Goal: Task Accomplishment & Management: Complete application form

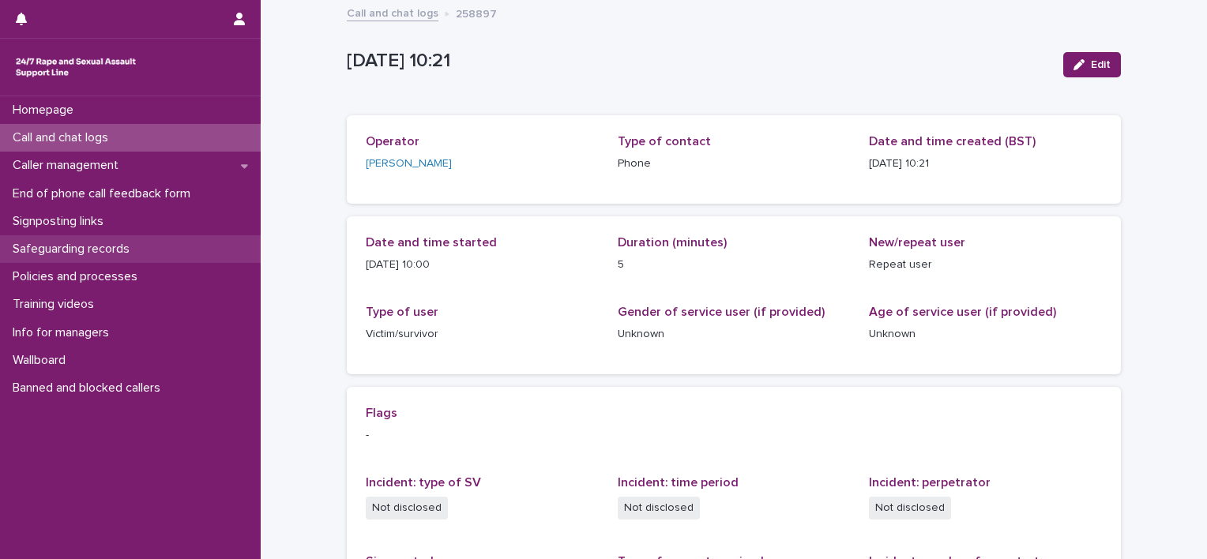
click at [108, 244] on p "Safeguarding records" at bounding box center [74, 249] width 136 height 15
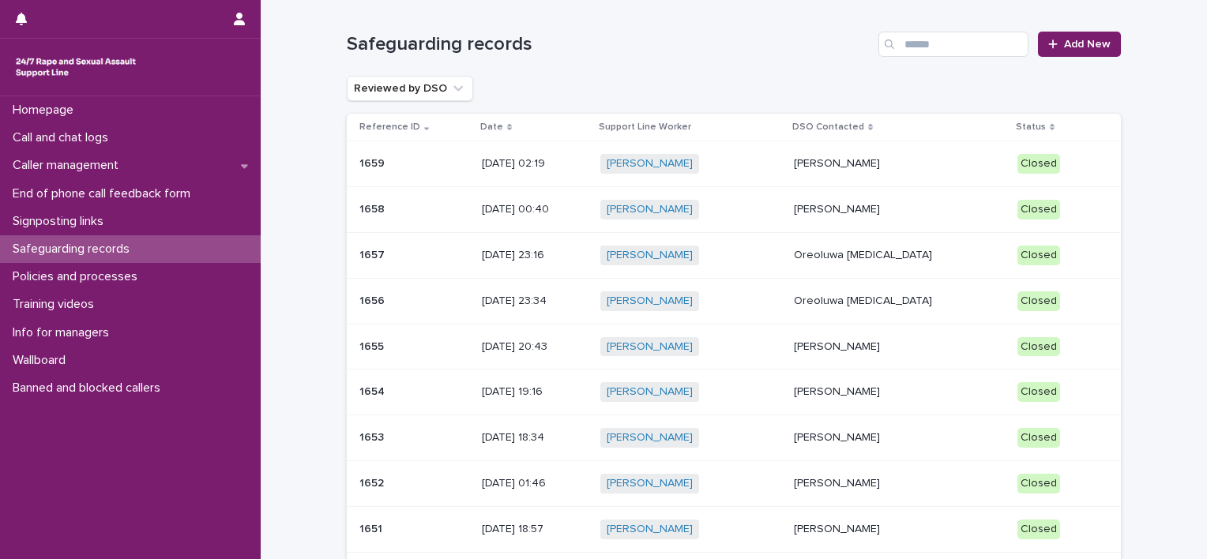
click at [761, 212] on div "[PERSON_NAME] + 0" at bounding box center [692, 210] width 182 height 20
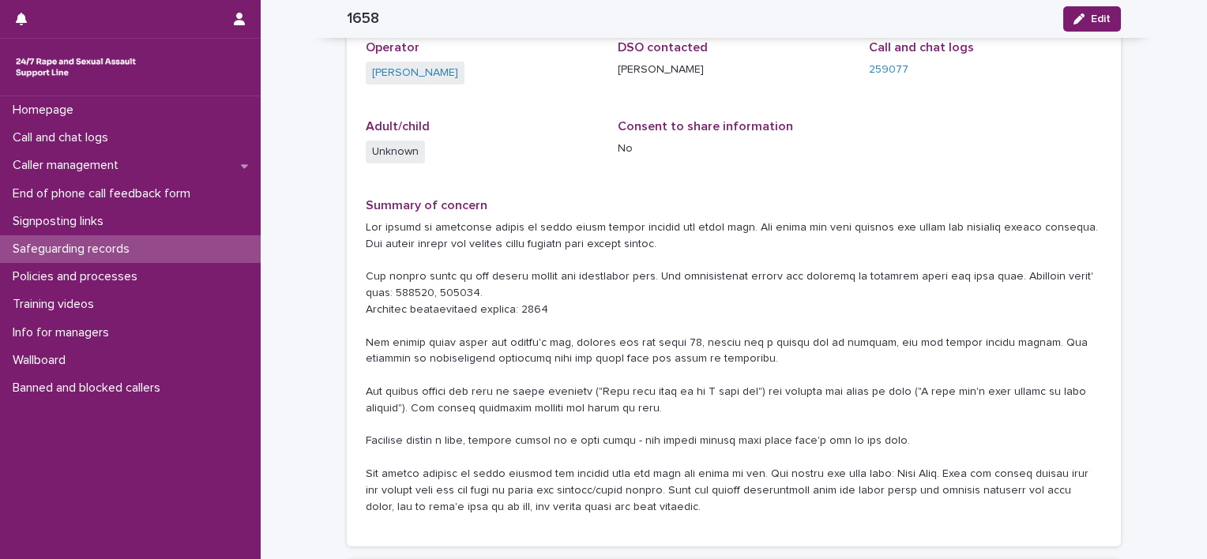
scroll to position [186, 0]
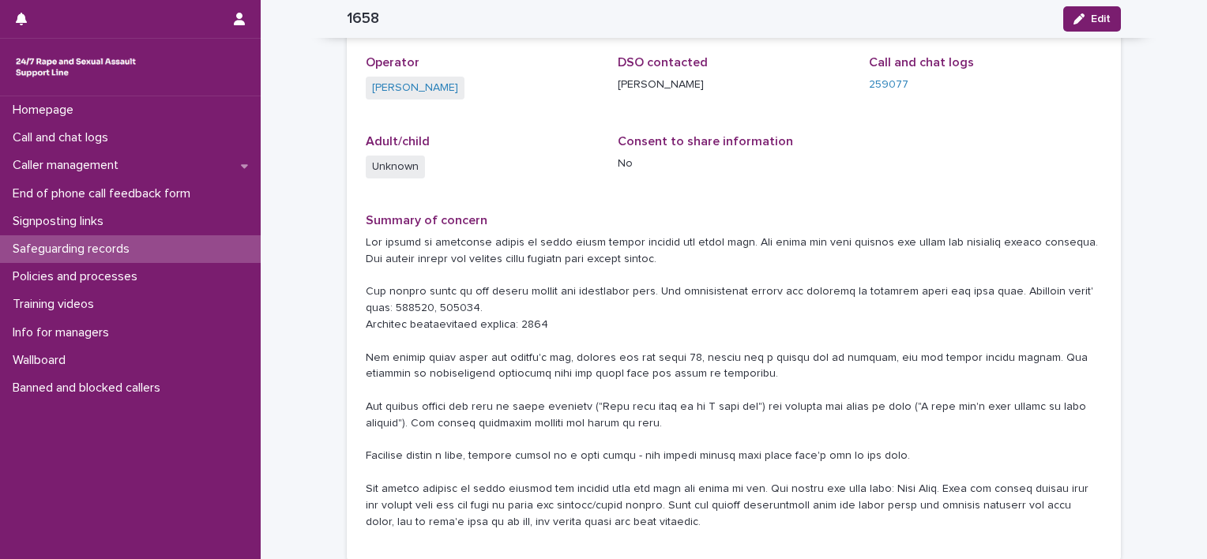
drag, startPoint x: 0, startPoint y: 27, endPoint x: 307, endPoint y: 96, distance: 315.0
click at [307, 96] on div "**********" at bounding box center [734, 350] width 947 height 1068
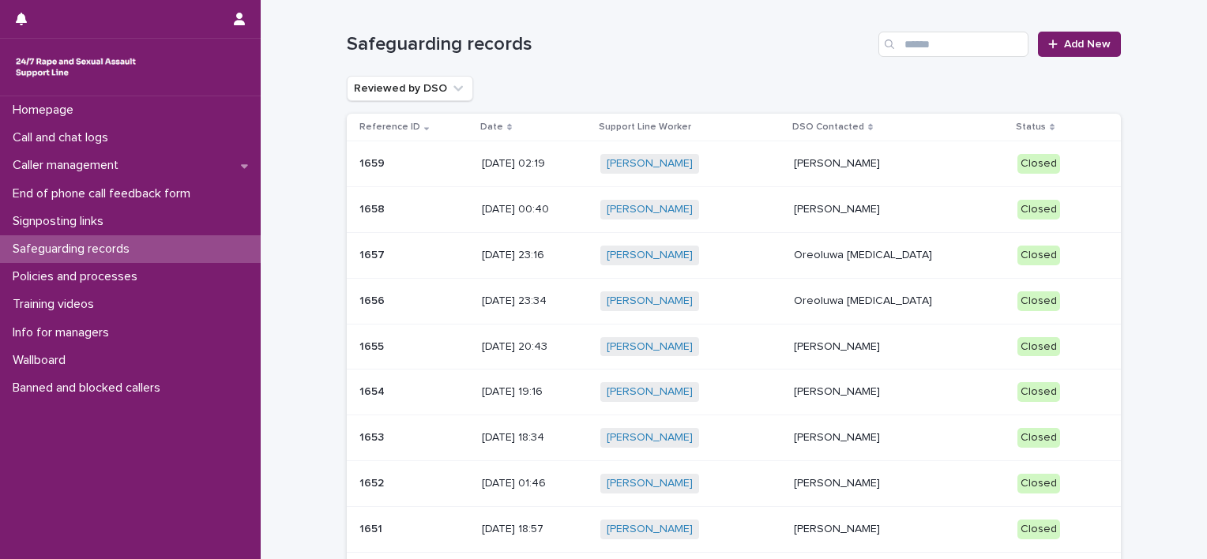
click at [578, 180] on td "[DATE] 02:19" at bounding box center [535, 164] width 118 height 46
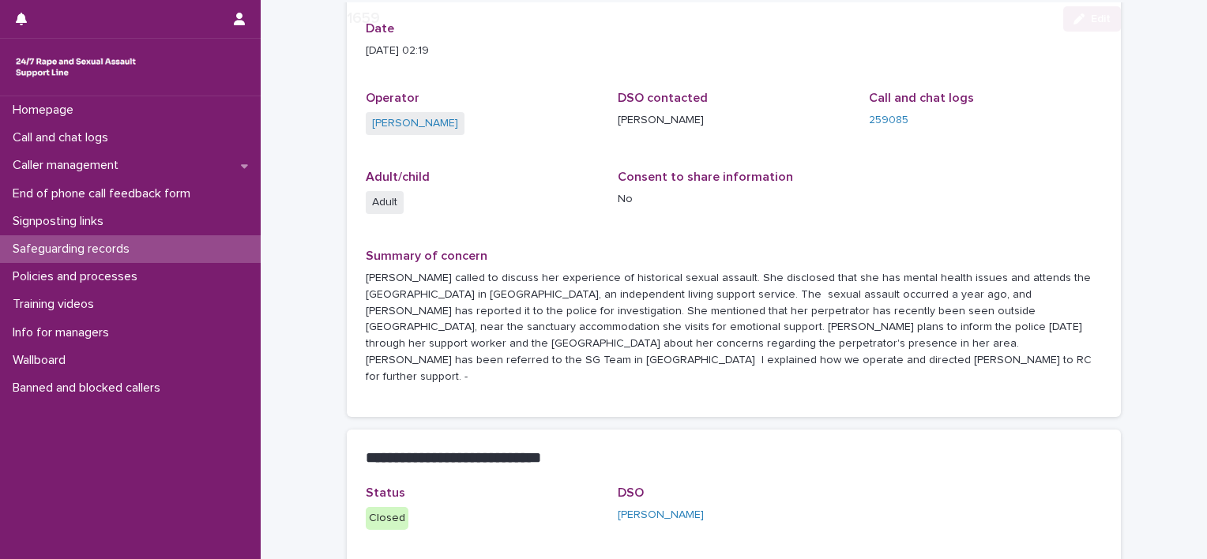
scroll to position [224, 0]
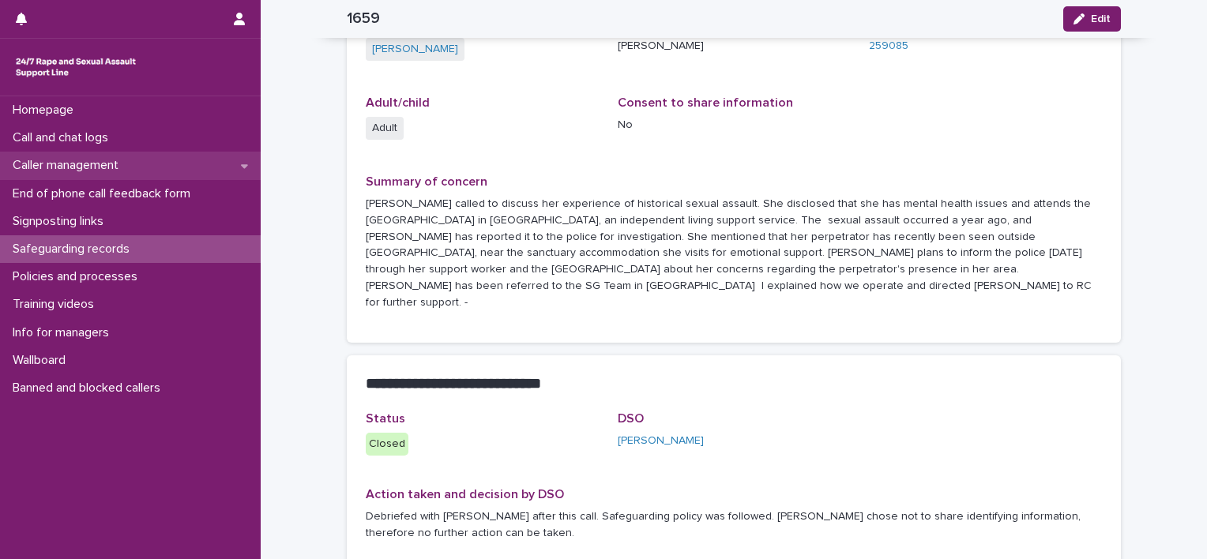
click at [224, 172] on div "Caller management" at bounding box center [130, 166] width 261 height 28
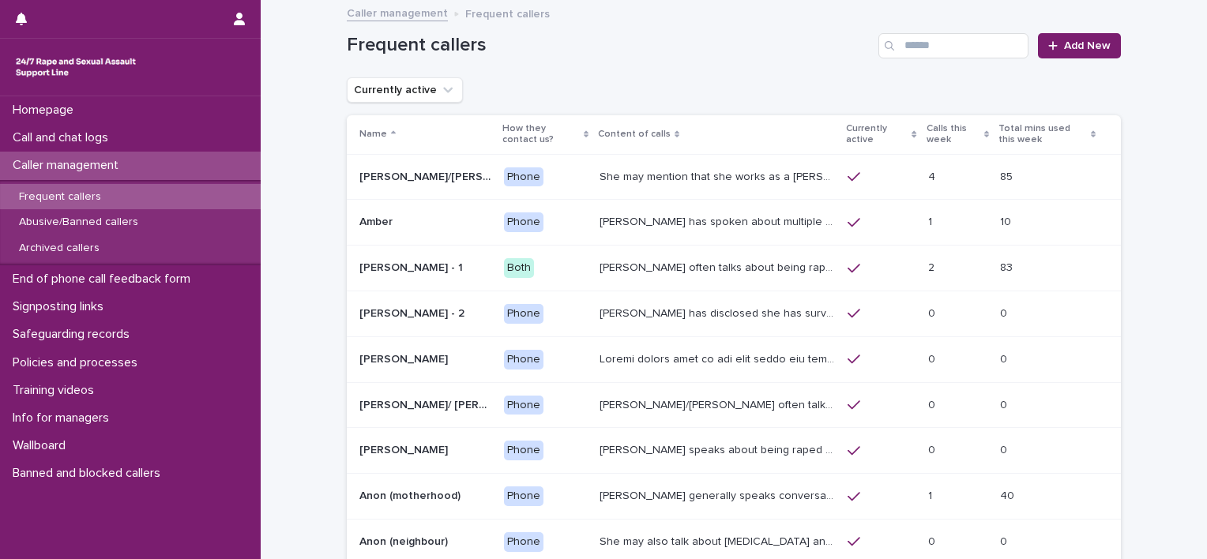
click at [224, 172] on div "Caller management" at bounding box center [130, 166] width 261 height 28
click at [122, 287] on div "End of phone call feedback form" at bounding box center [130, 280] width 261 height 28
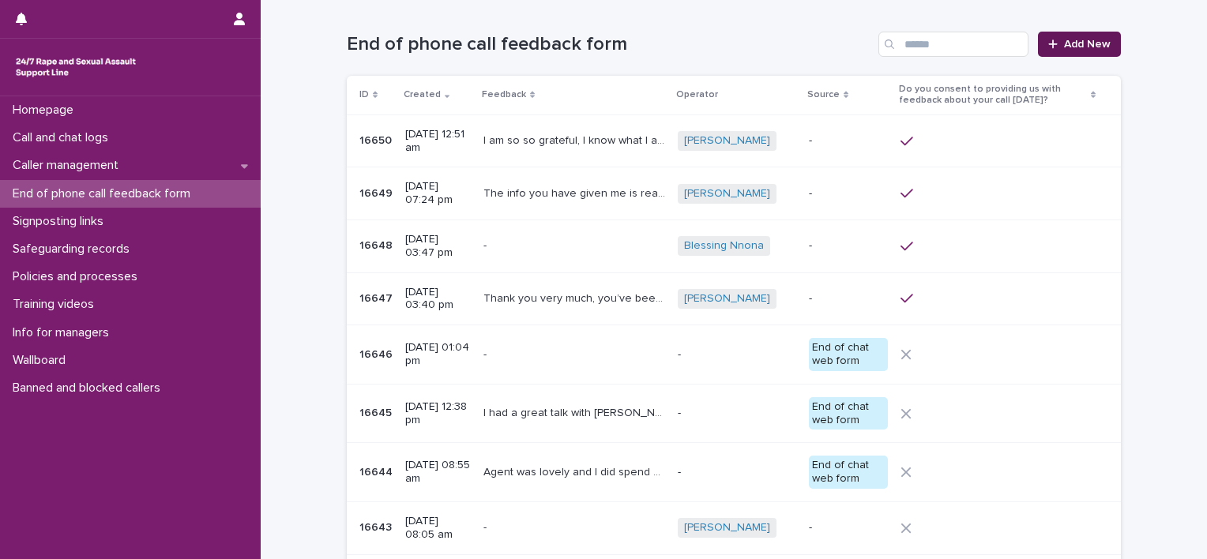
click at [1055, 47] on div at bounding box center [1057, 44] width 16 height 11
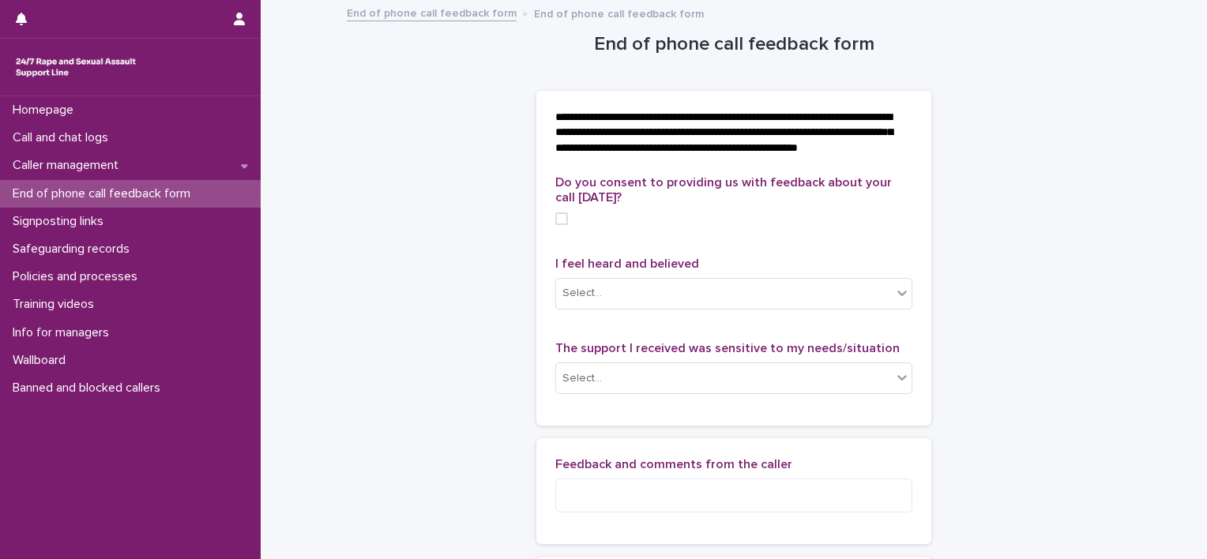
click at [461, 15] on link "End of phone call feedback form" at bounding box center [432, 12] width 170 height 18
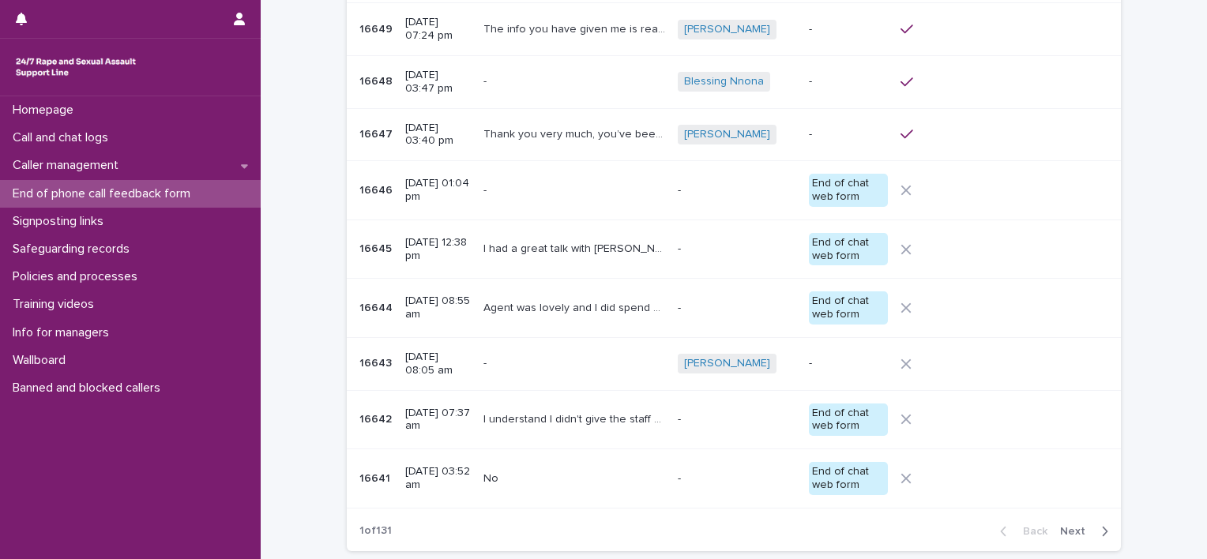
scroll to position [291, 0]
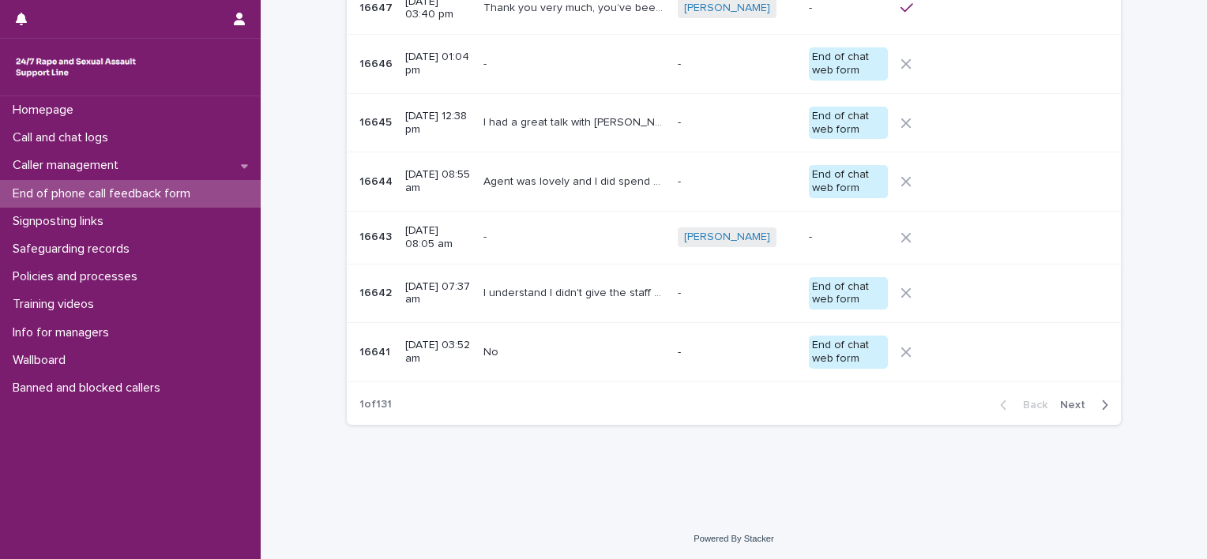
click at [1065, 404] on span "Next" at bounding box center [1077, 405] width 35 height 11
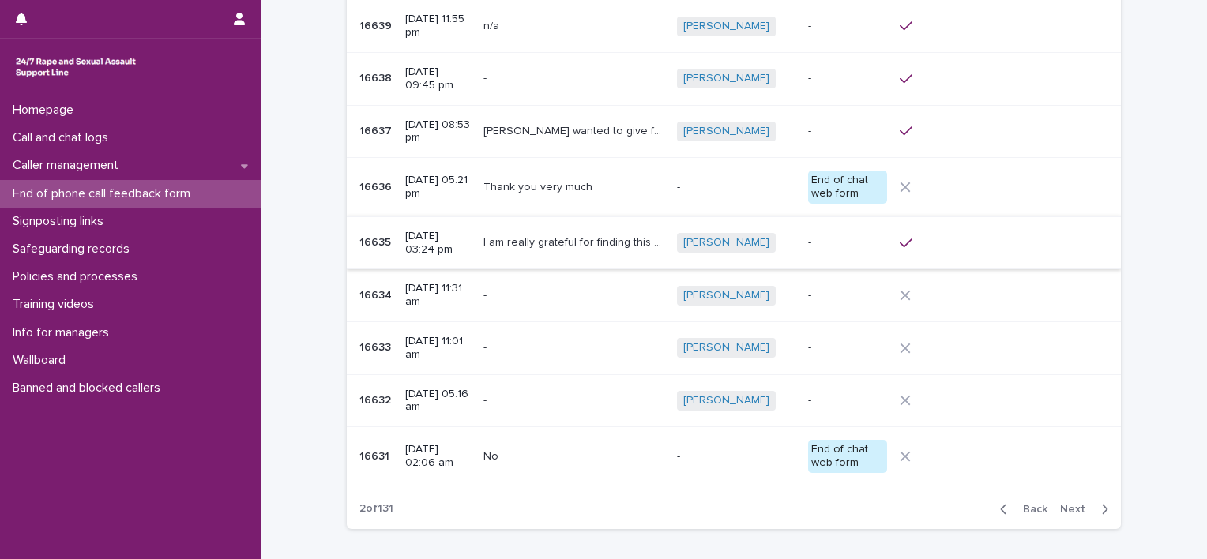
scroll to position [193, 0]
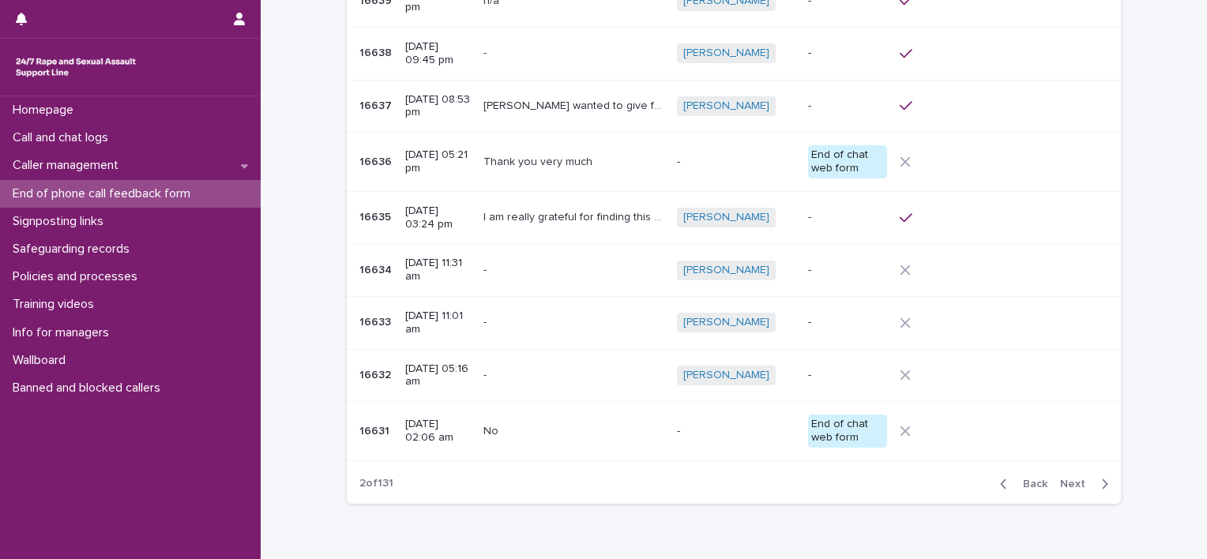
click at [1064, 479] on span "Next" at bounding box center [1077, 484] width 35 height 11
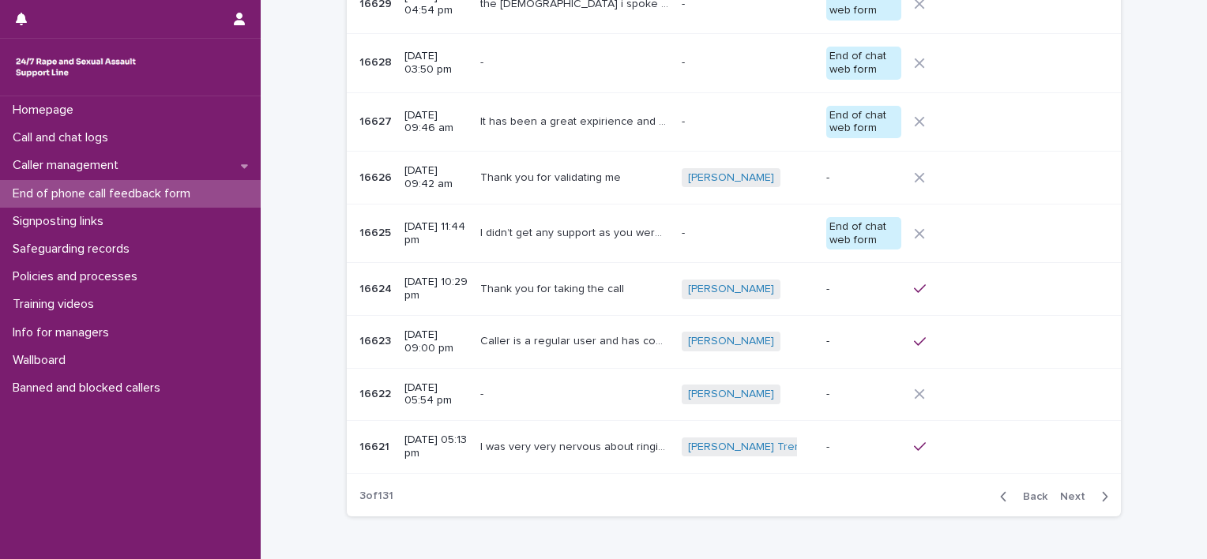
scroll to position [199, 0]
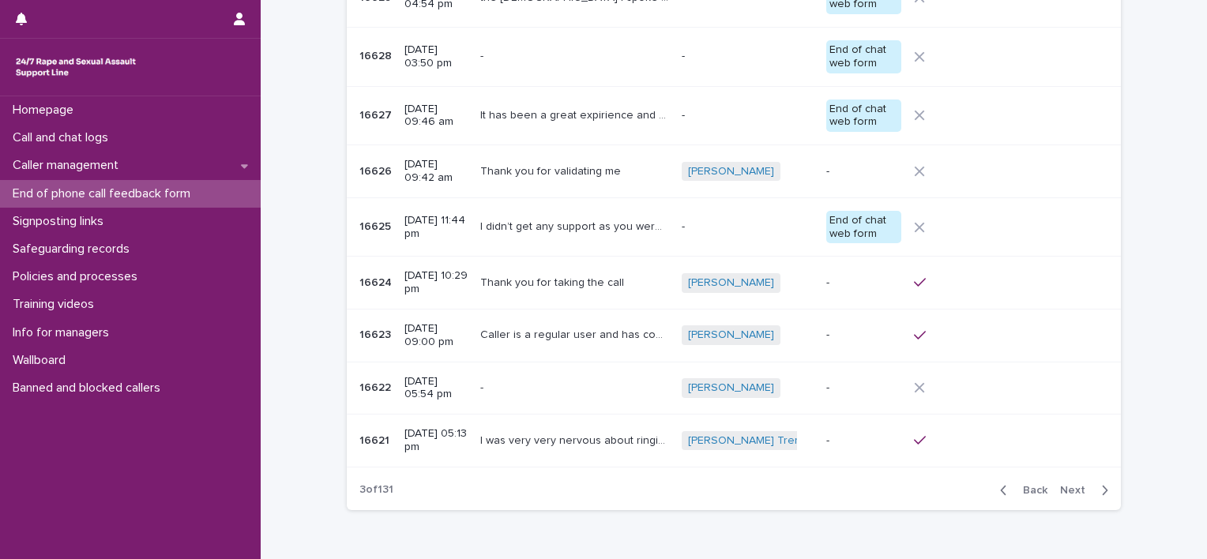
click at [1015, 493] on button "Back" at bounding box center [1021, 491] width 66 height 14
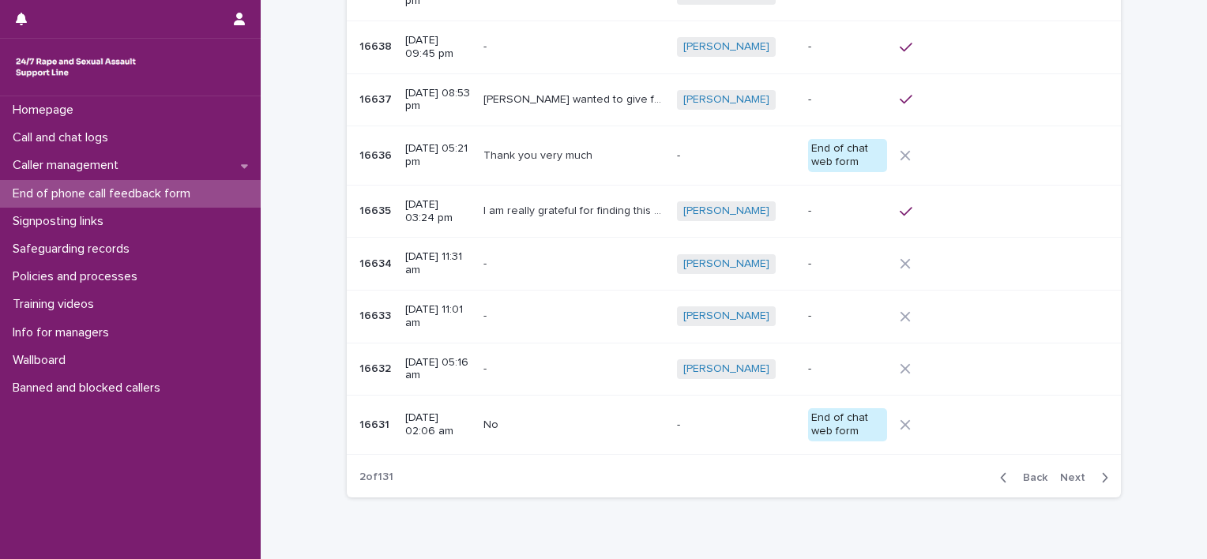
scroll to position [193, 0]
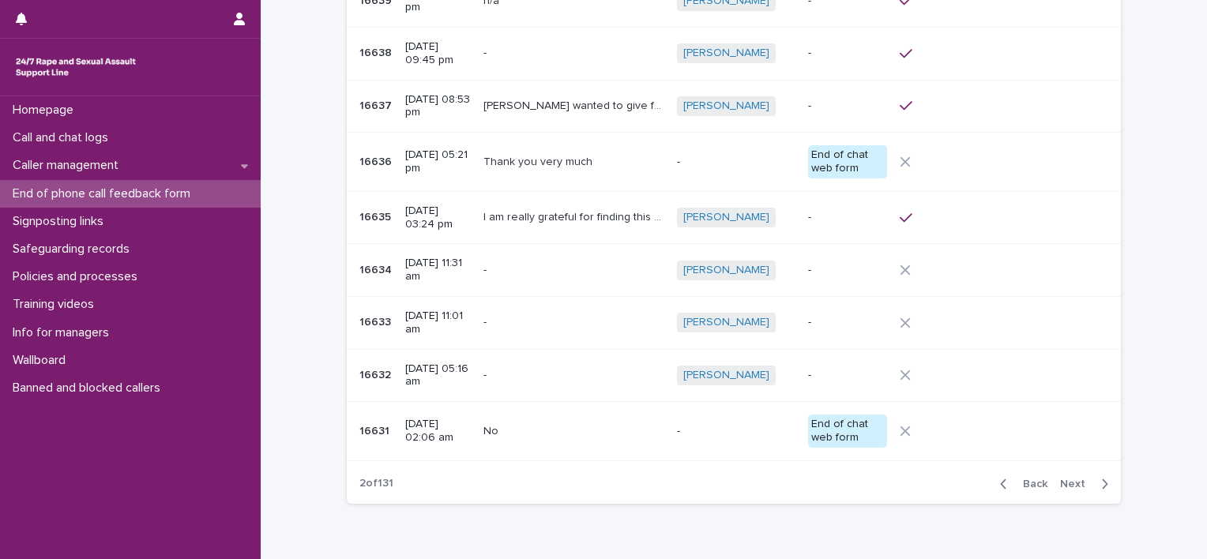
click at [1015, 493] on div "Back Next" at bounding box center [1055, 485] width 134 height 40
drag, startPoint x: 1015, startPoint y: 493, endPoint x: 1008, endPoint y: 484, distance: 11.2
click at [1008, 484] on div "button" at bounding box center [1006, 484] width 13 height 14
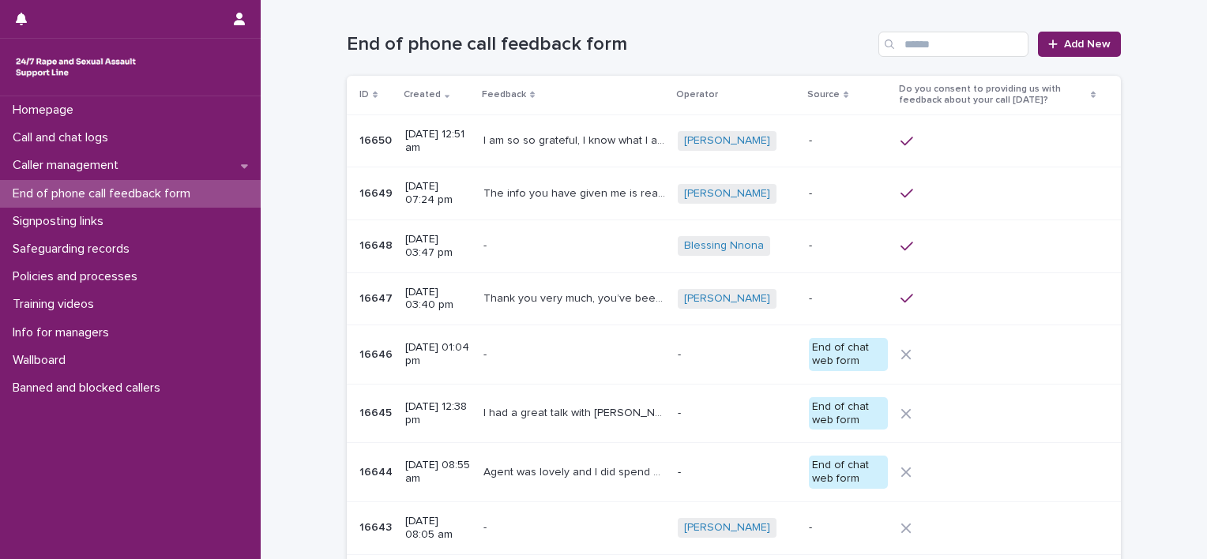
click at [66, 194] on p "End of phone call feedback form" at bounding box center [104, 193] width 197 height 15
click at [53, 126] on div "Call and chat logs" at bounding box center [130, 138] width 261 height 28
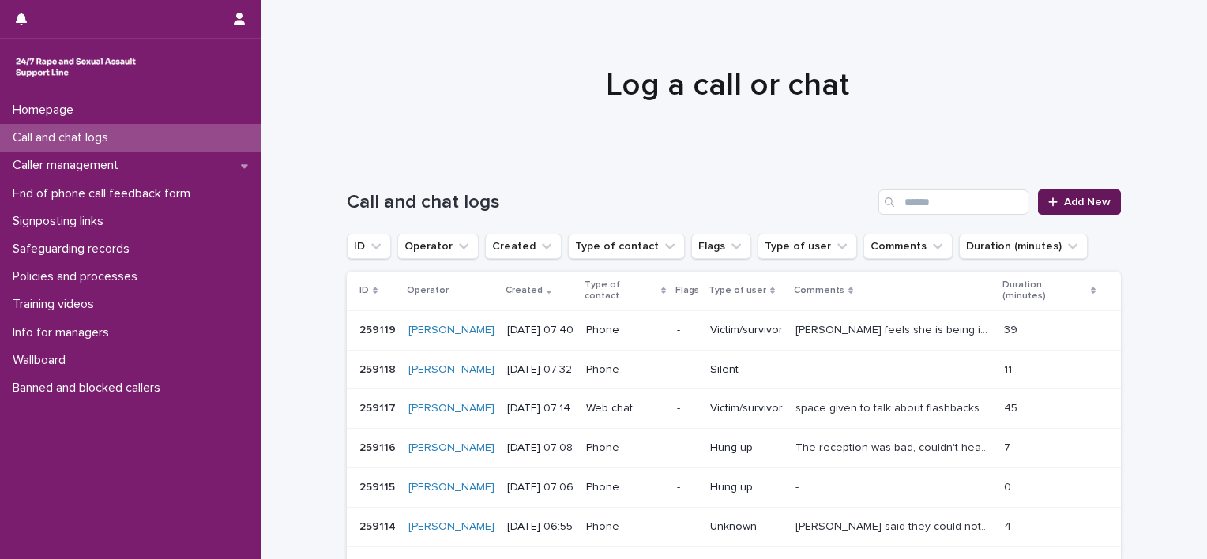
click at [1071, 197] on span "Add New" at bounding box center [1087, 202] width 47 height 11
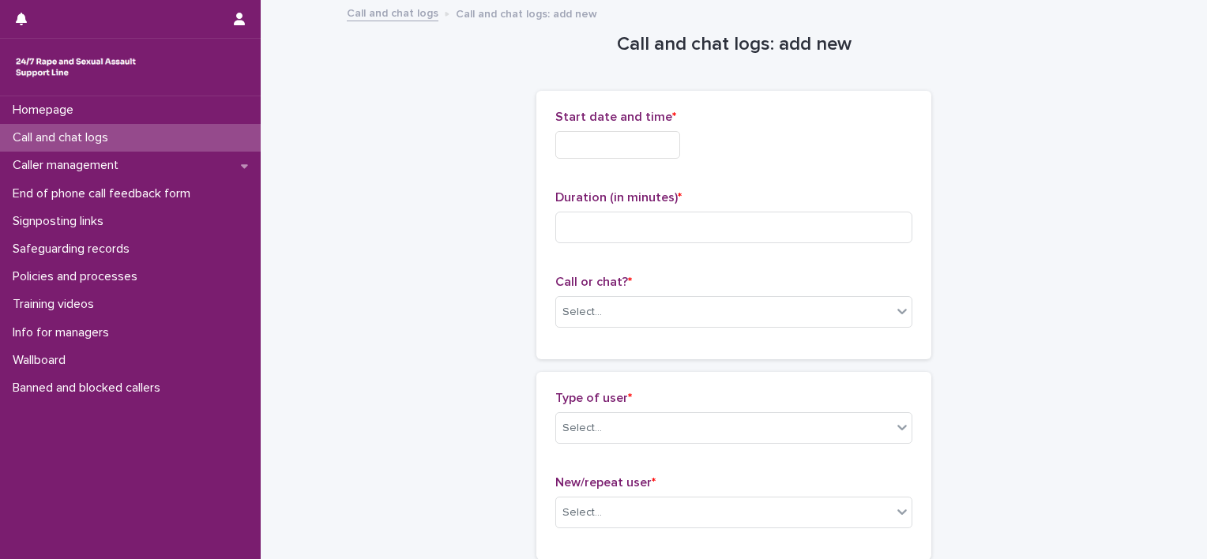
drag, startPoint x: 1201, startPoint y: 116, endPoint x: 1091, endPoint y: 322, distance: 233.4
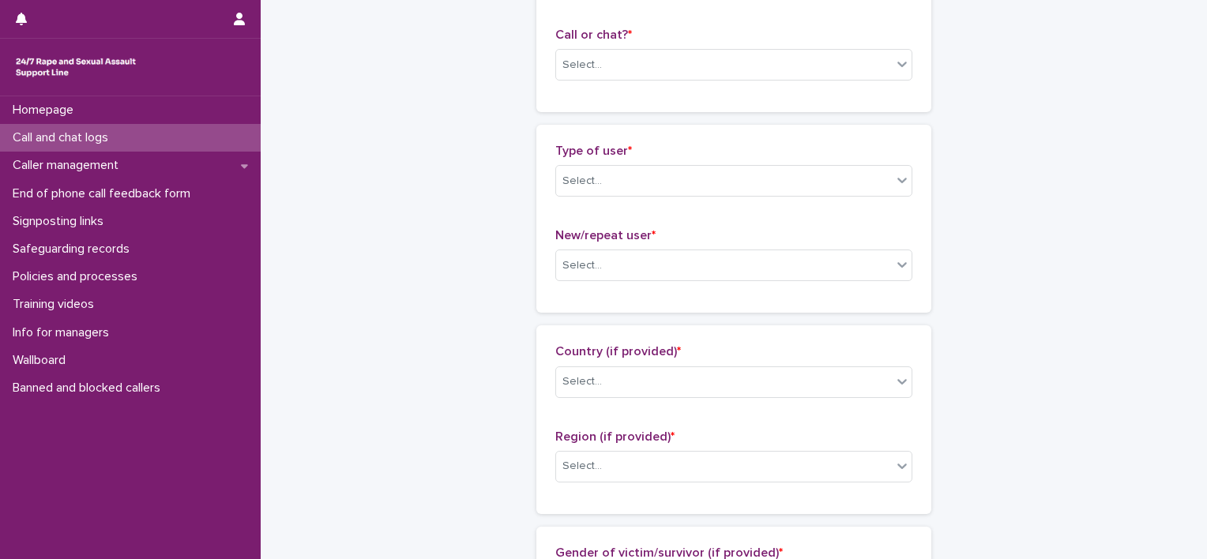
scroll to position [307, 0]
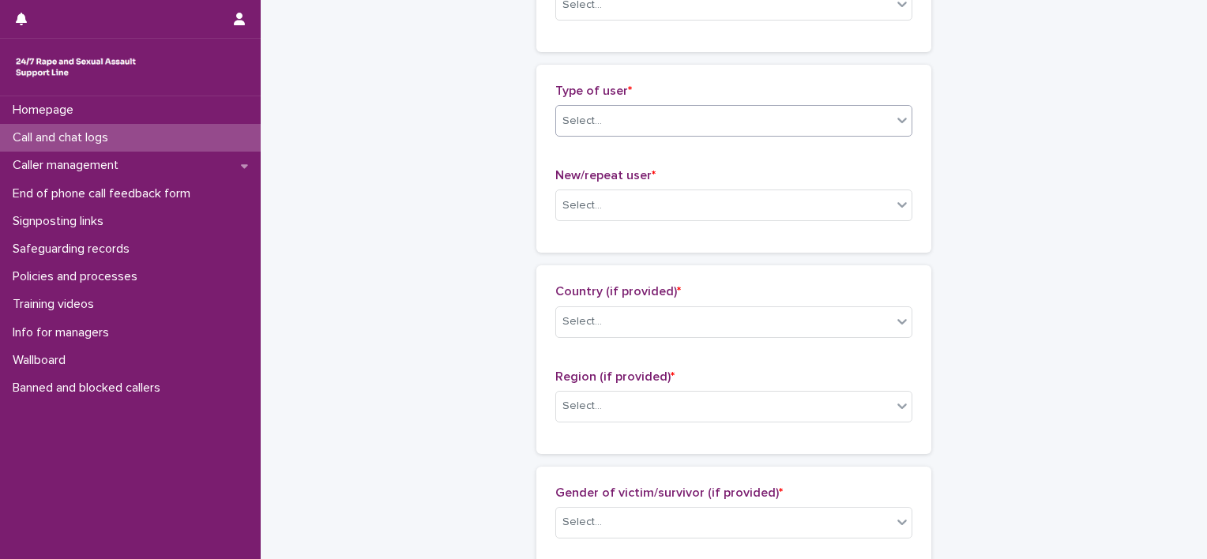
click at [866, 129] on div "Select..." at bounding box center [724, 121] width 336 height 26
click at [119, 137] on p "Call and chat logs" at bounding box center [63, 137] width 115 height 15
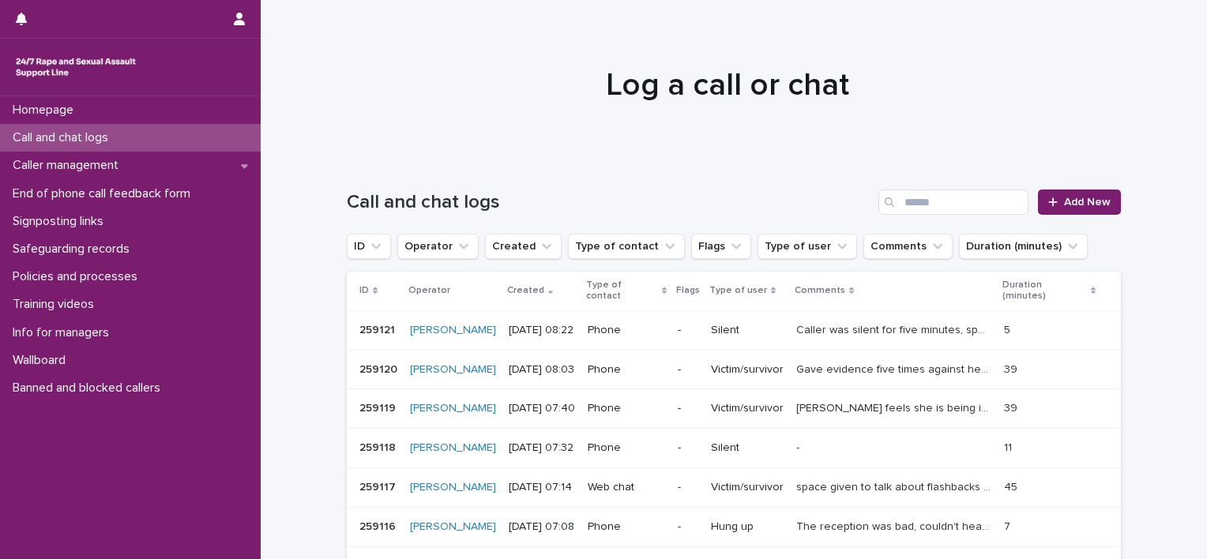
click at [732, 243] on ul "ID Operator Created Type of contact Flags Type of user Comments Duration (minut…" at bounding box center [718, 247] width 748 height 32
click at [732, 244] on icon "Flags" at bounding box center [736, 247] width 9 height 6
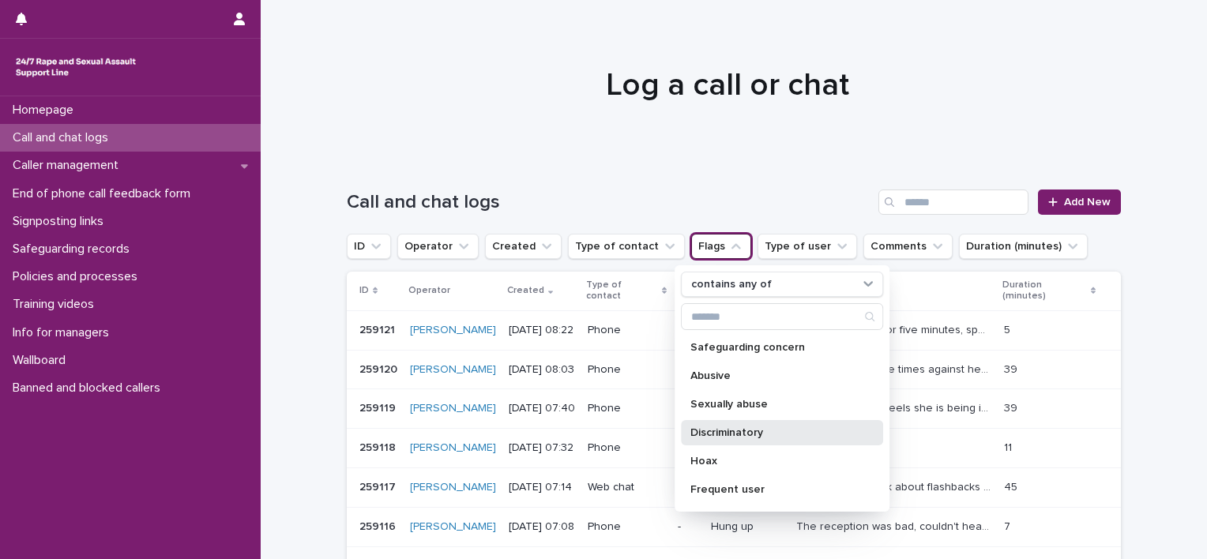
click at [743, 435] on p "Discriminatory" at bounding box center [775, 433] width 168 height 11
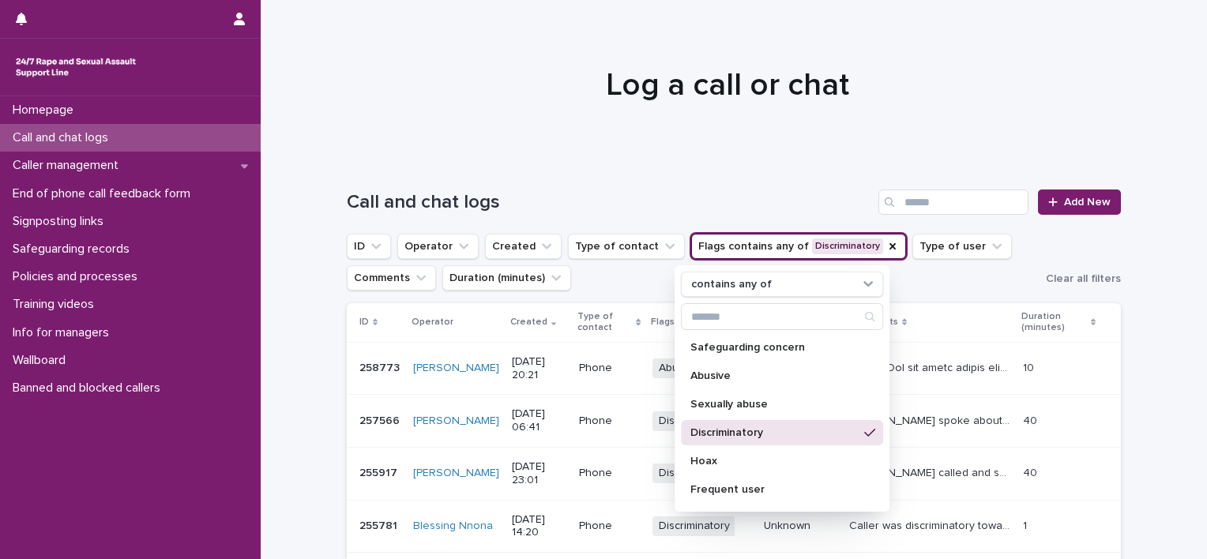
click at [743, 435] on p "Discriminatory" at bounding box center [775, 433] width 168 height 11
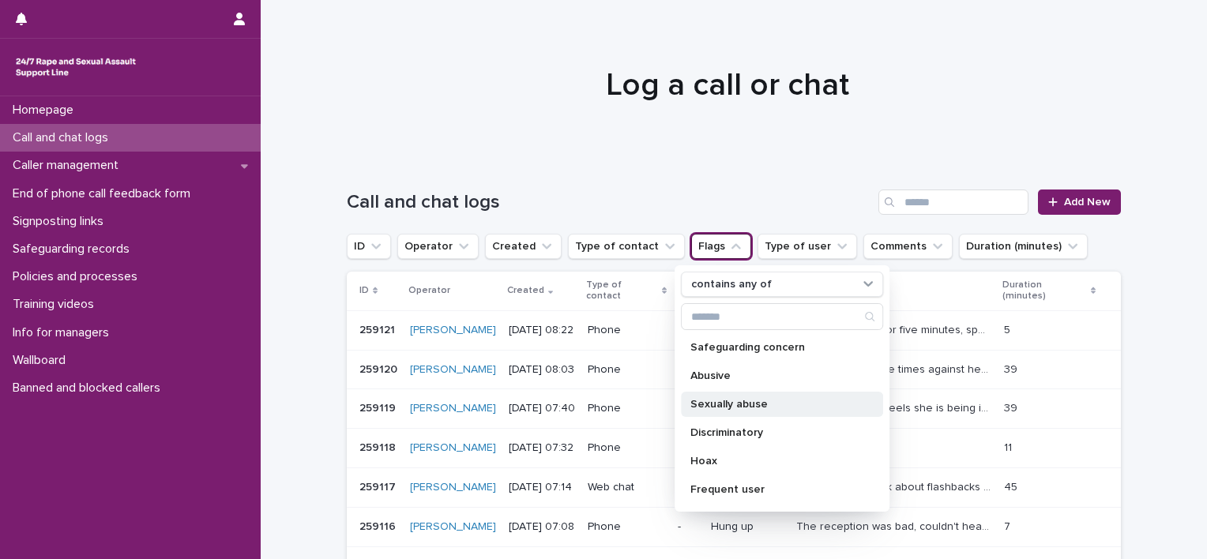
click at [730, 405] on p "Sexually abuse" at bounding box center [775, 404] width 168 height 11
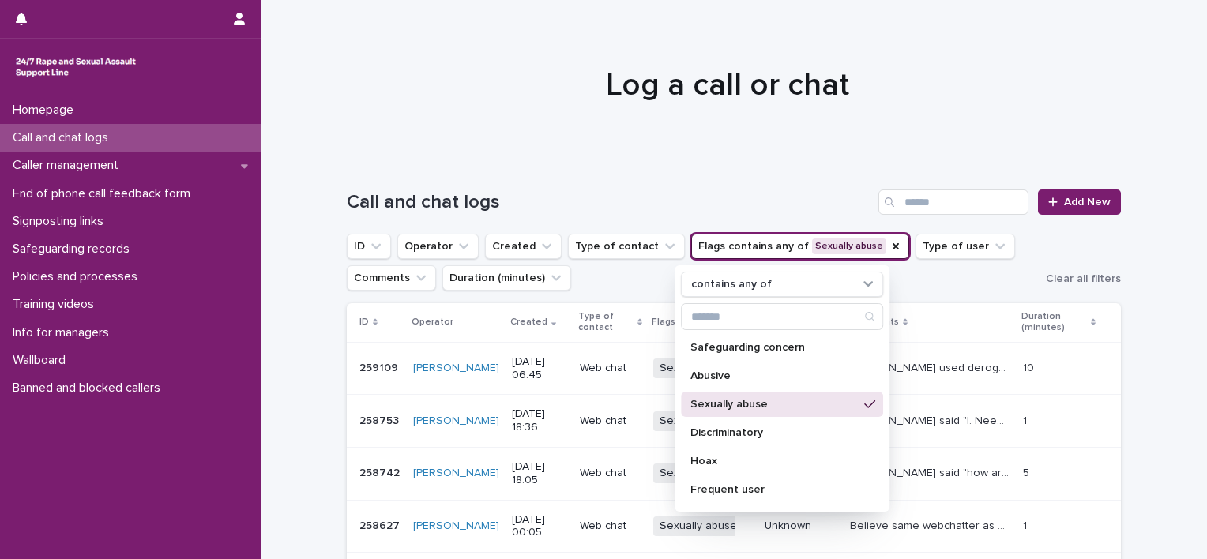
click at [944, 303] on th "Comments" at bounding box center [930, 322] width 173 height 39
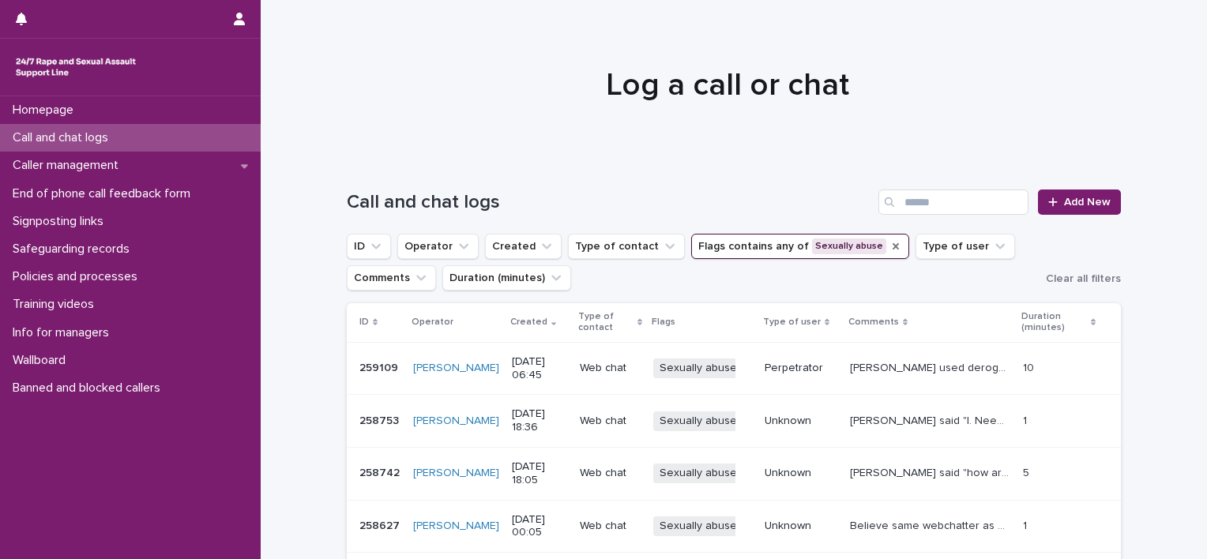
click at [890, 243] on icon "Flags" at bounding box center [896, 246] width 13 height 13
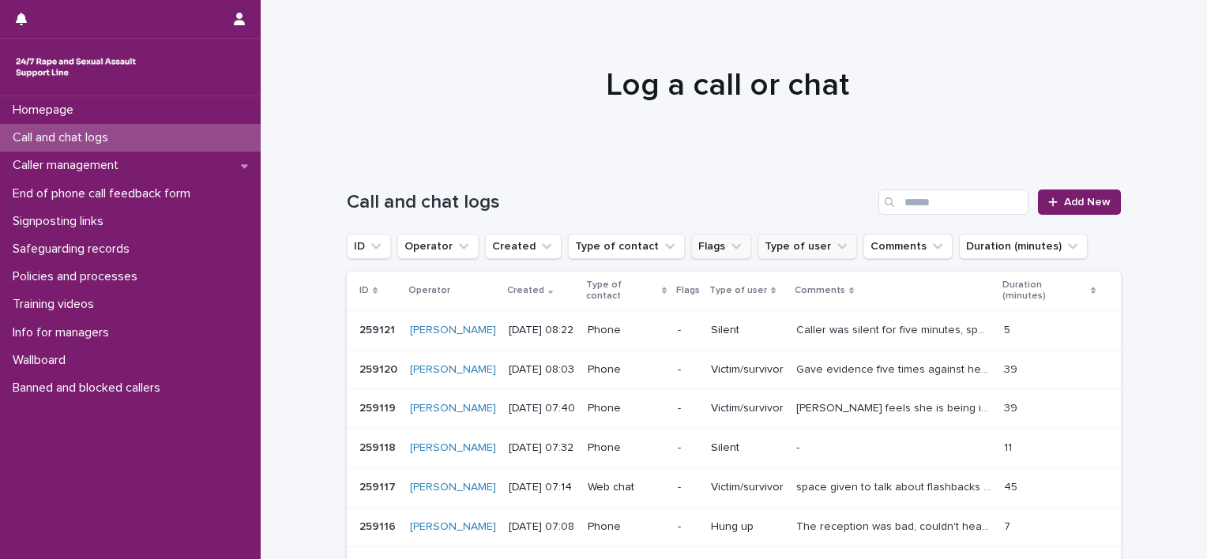
click at [804, 251] on button "Type of user" at bounding box center [808, 246] width 100 height 25
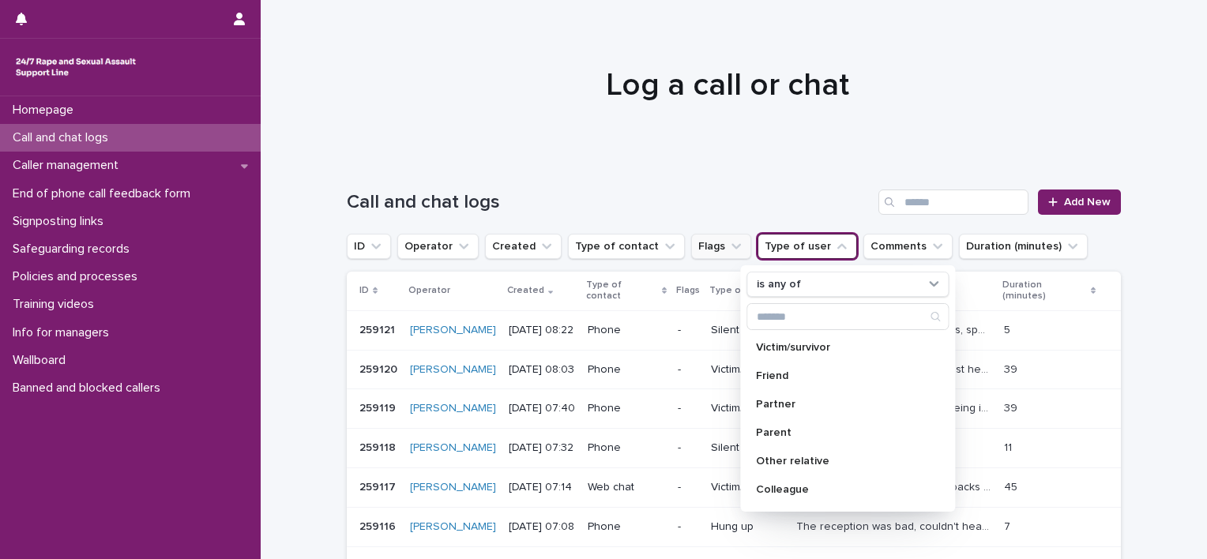
click at [693, 254] on button "Flags" at bounding box center [721, 246] width 60 height 25
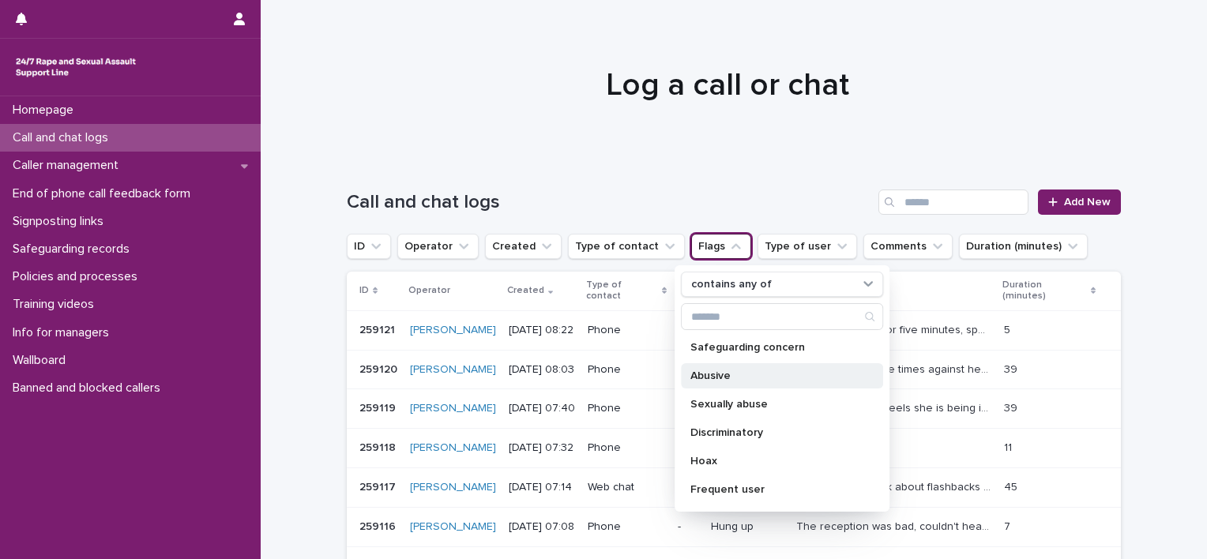
click at [722, 379] on p "Abusive" at bounding box center [775, 376] width 168 height 11
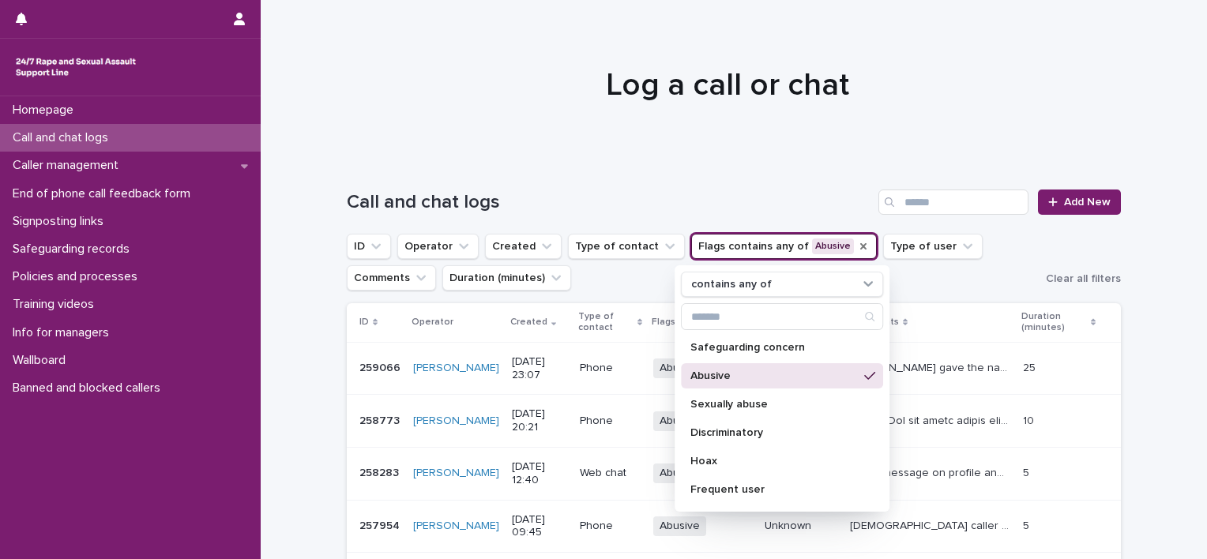
click at [936, 314] on div "Comments" at bounding box center [931, 322] width 164 height 17
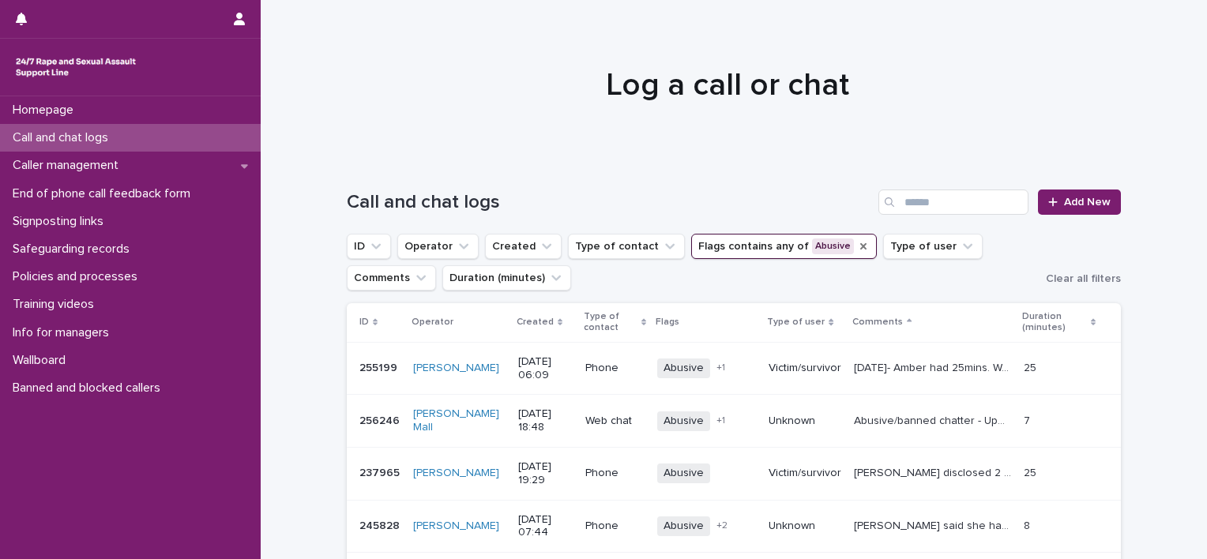
click at [529, 326] on p "Created" at bounding box center [535, 322] width 37 height 17
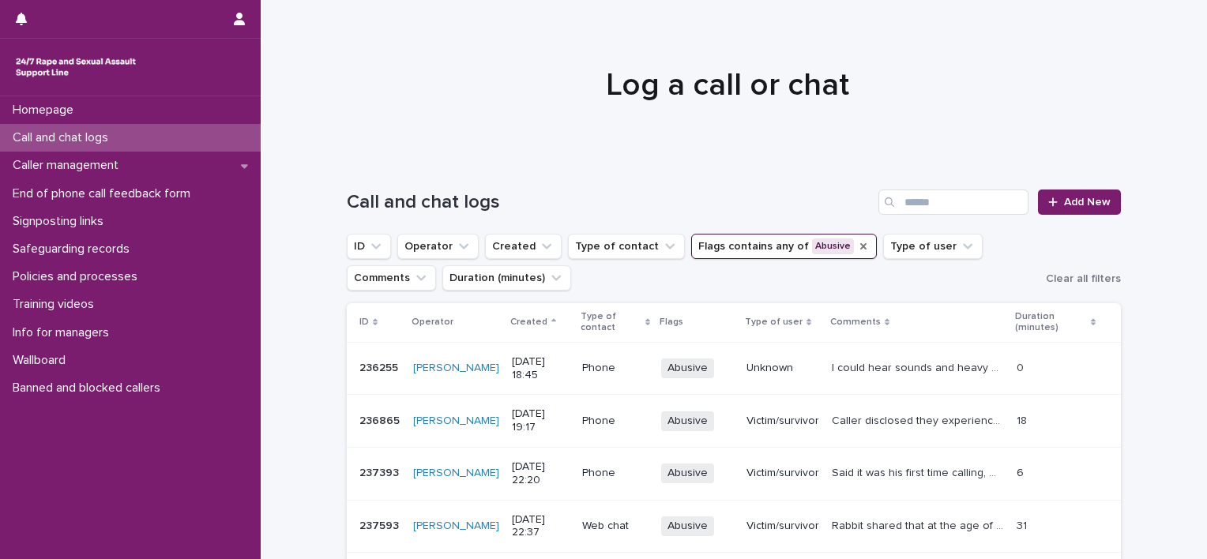
click at [529, 322] on p "Created" at bounding box center [528, 322] width 37 height 17
click at [857, 247] on icon "Flags" at bounding box center [863, 246] width 13 height 13
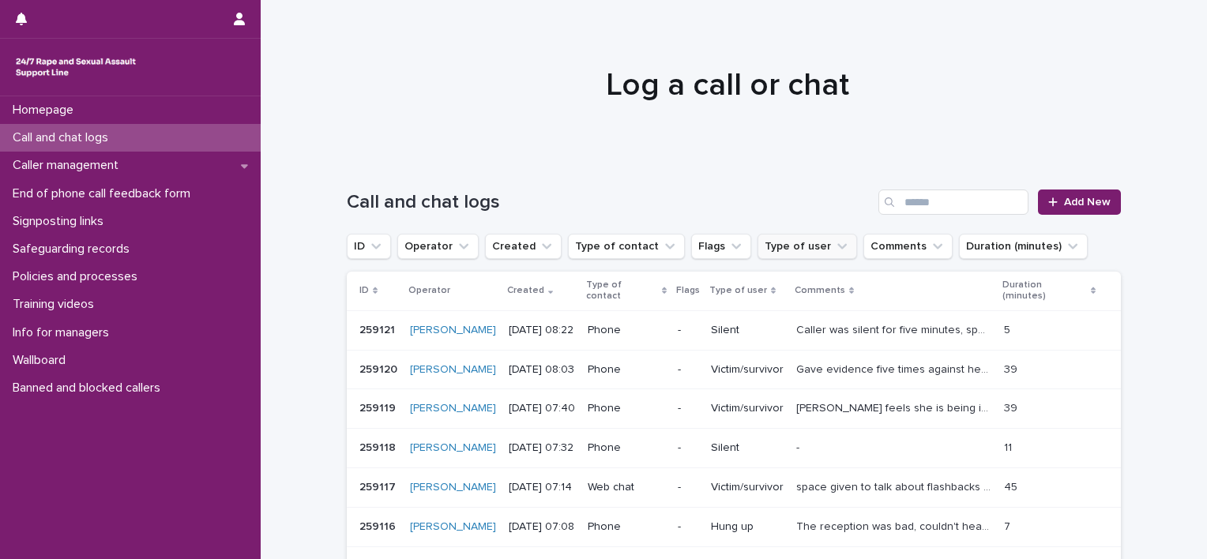
click at [802, 247] on button "Type of user" at bounding box center [808, 246] width 100 height 25
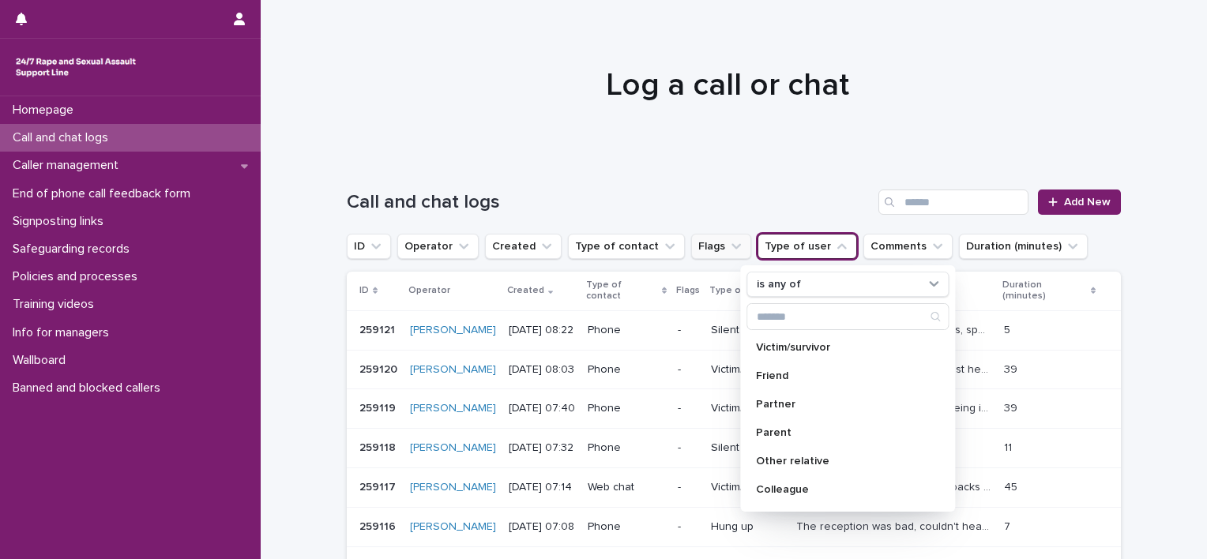
click at [691, 251] on button "Flags" at bounding box center [721, 246] width 60 height 25
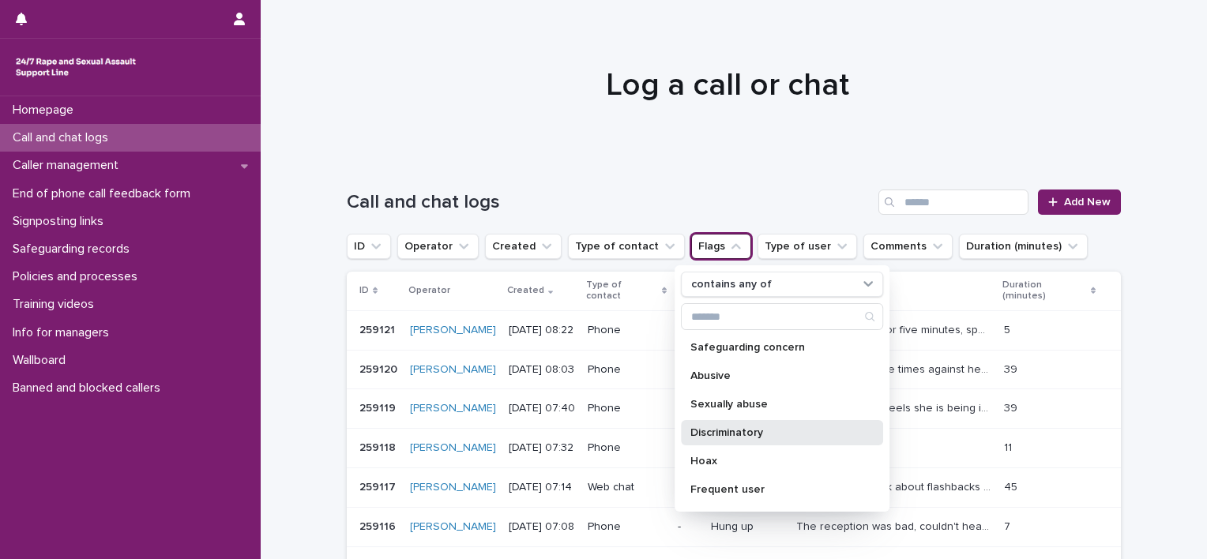
click at [751, 431] on p "Discriminatory" at bounding box center [775, 433] width 168 height 11
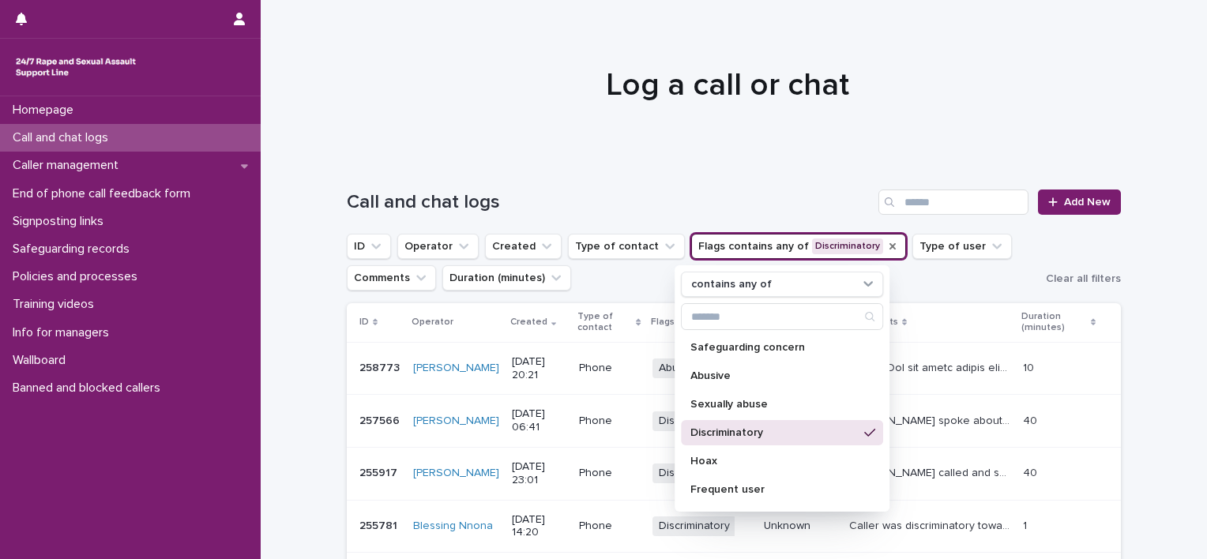
click at [928, 311] on th "Comments" at bounding box center [930, 322] width 174 height 39
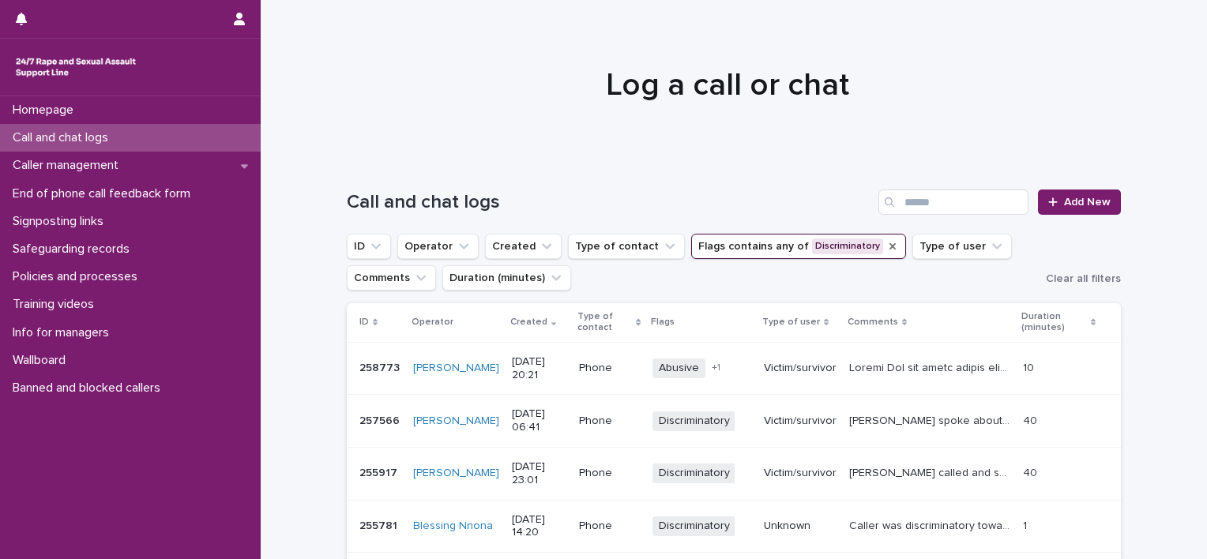
click at [887, 247] on icon "Flags" at bounding box center [893, 246] width 13 height 13
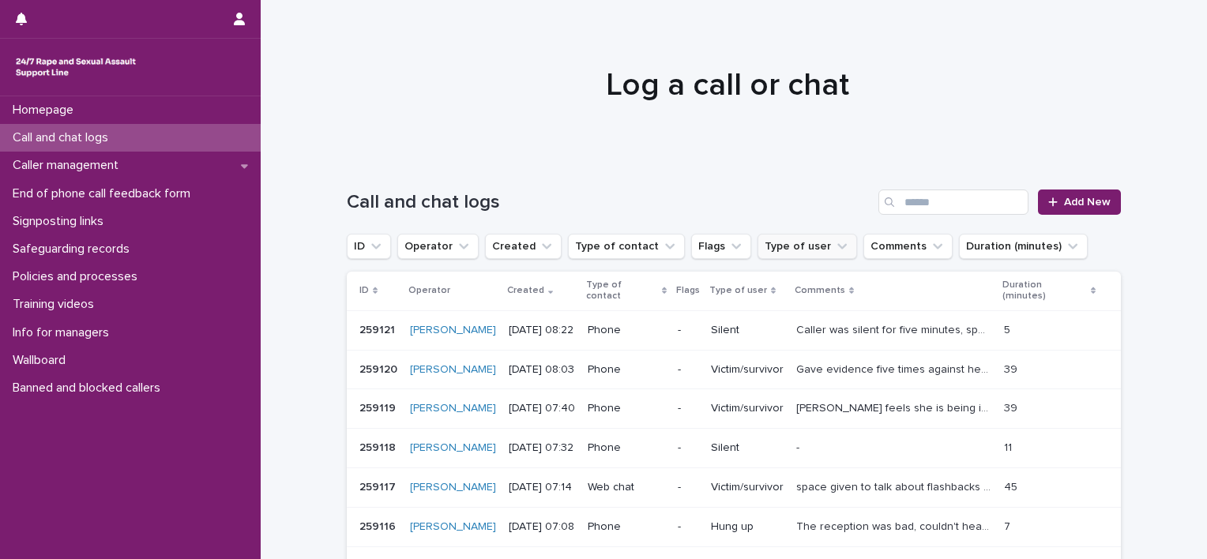
click at [792, 247] on button "Type of user" at bounding box center [808, 246] width 100 height 25
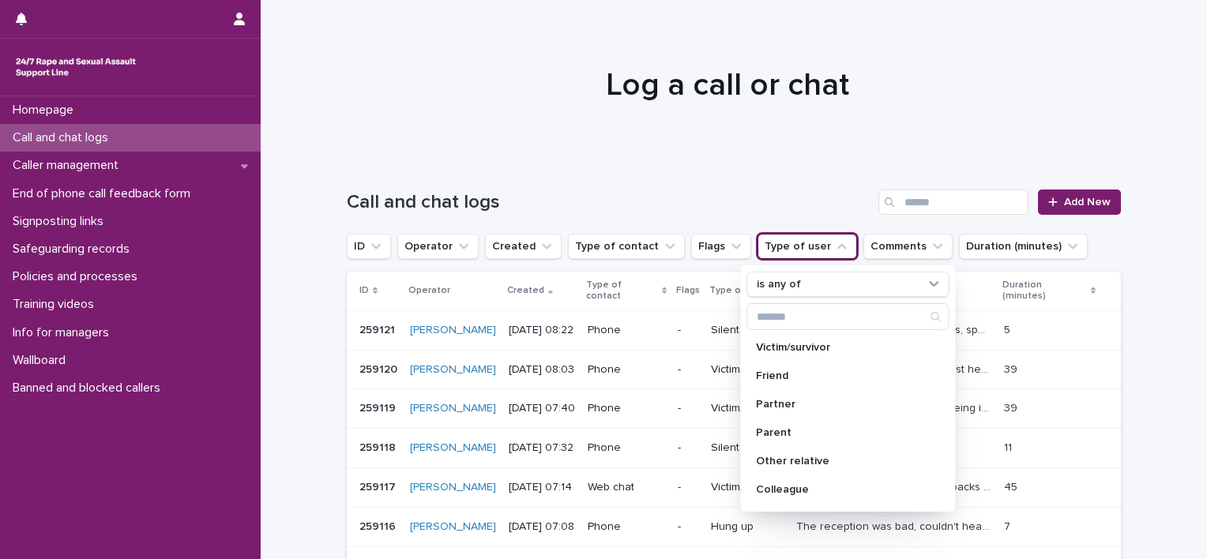
click at [797, 192] on h1 "Call and chat logs" at bounding box center [610, 202] width 526 height 23
